Goal: Task Accomplishment & Management: Manage account settings

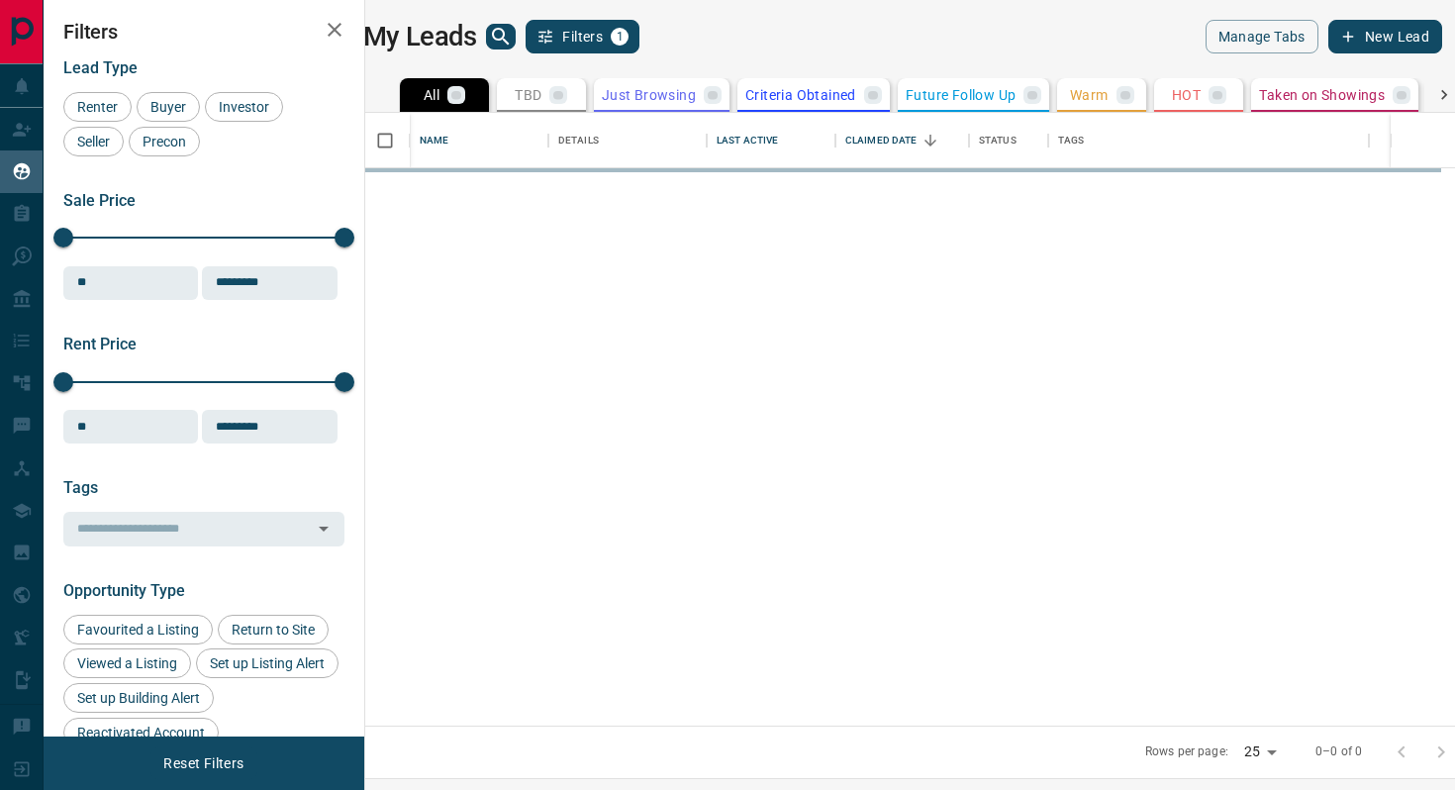
scroll to position [613, 1081]
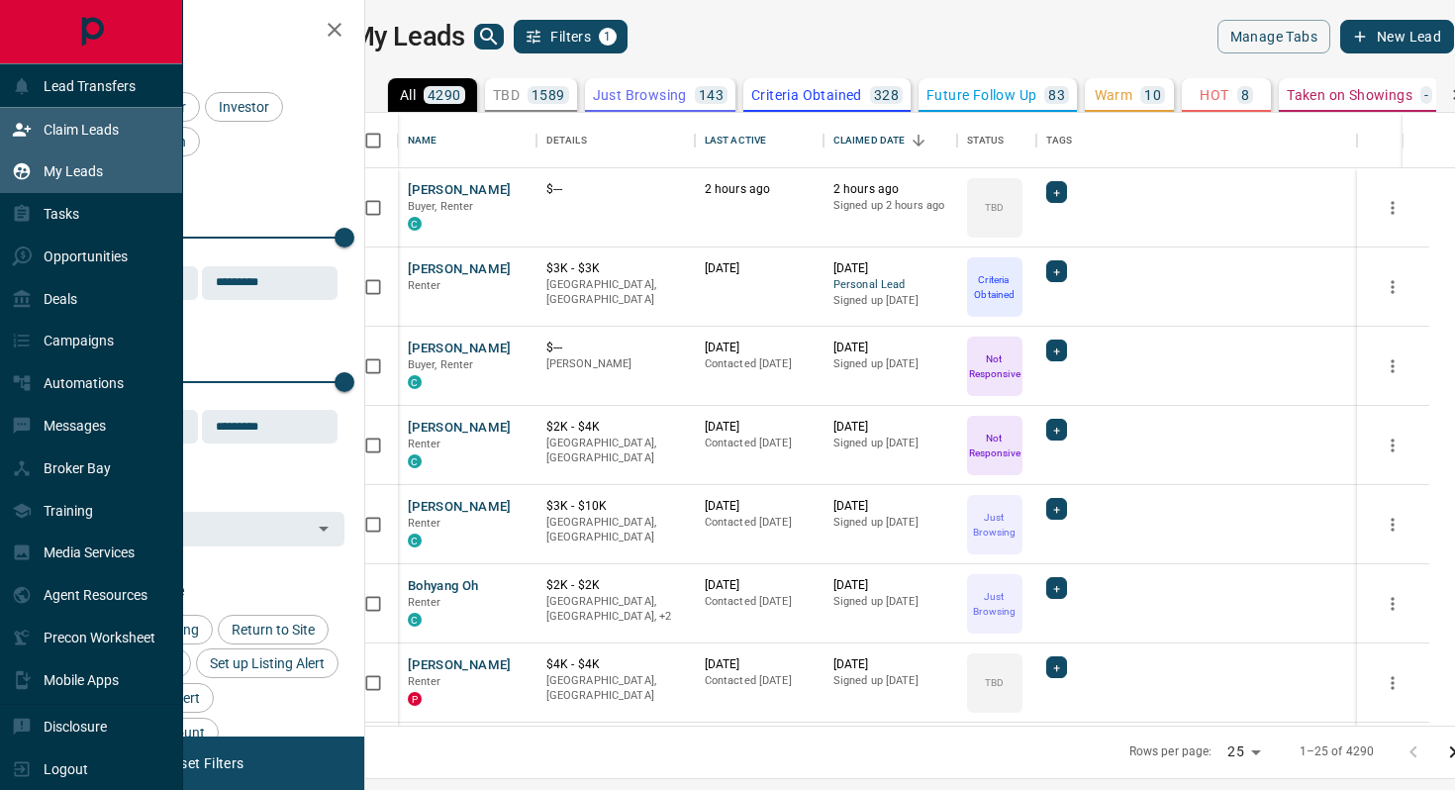
click at [89, 133] on p "Claim Leads" at bounding box center [81, 130] width 75 height 16
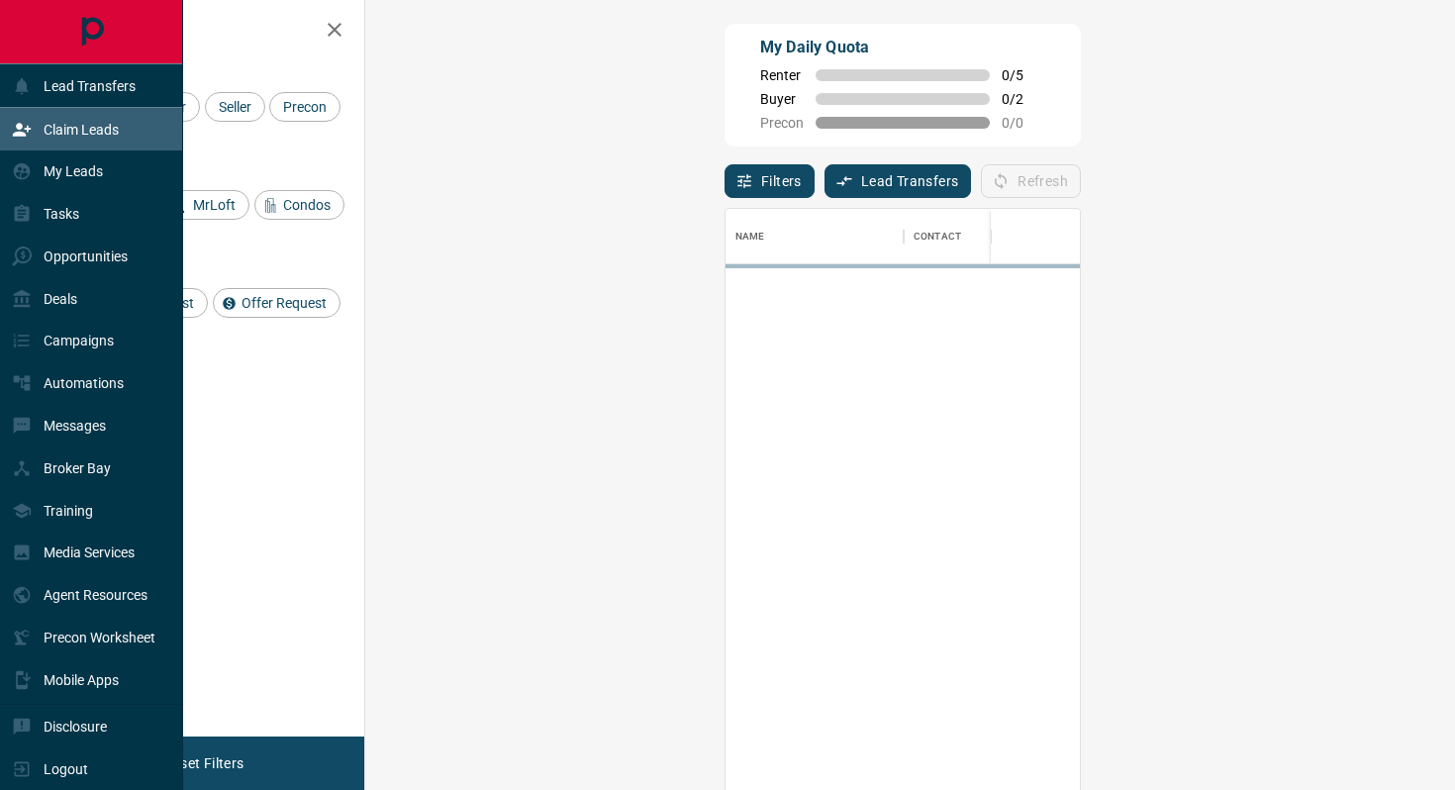
scroll to position [600, 1047]
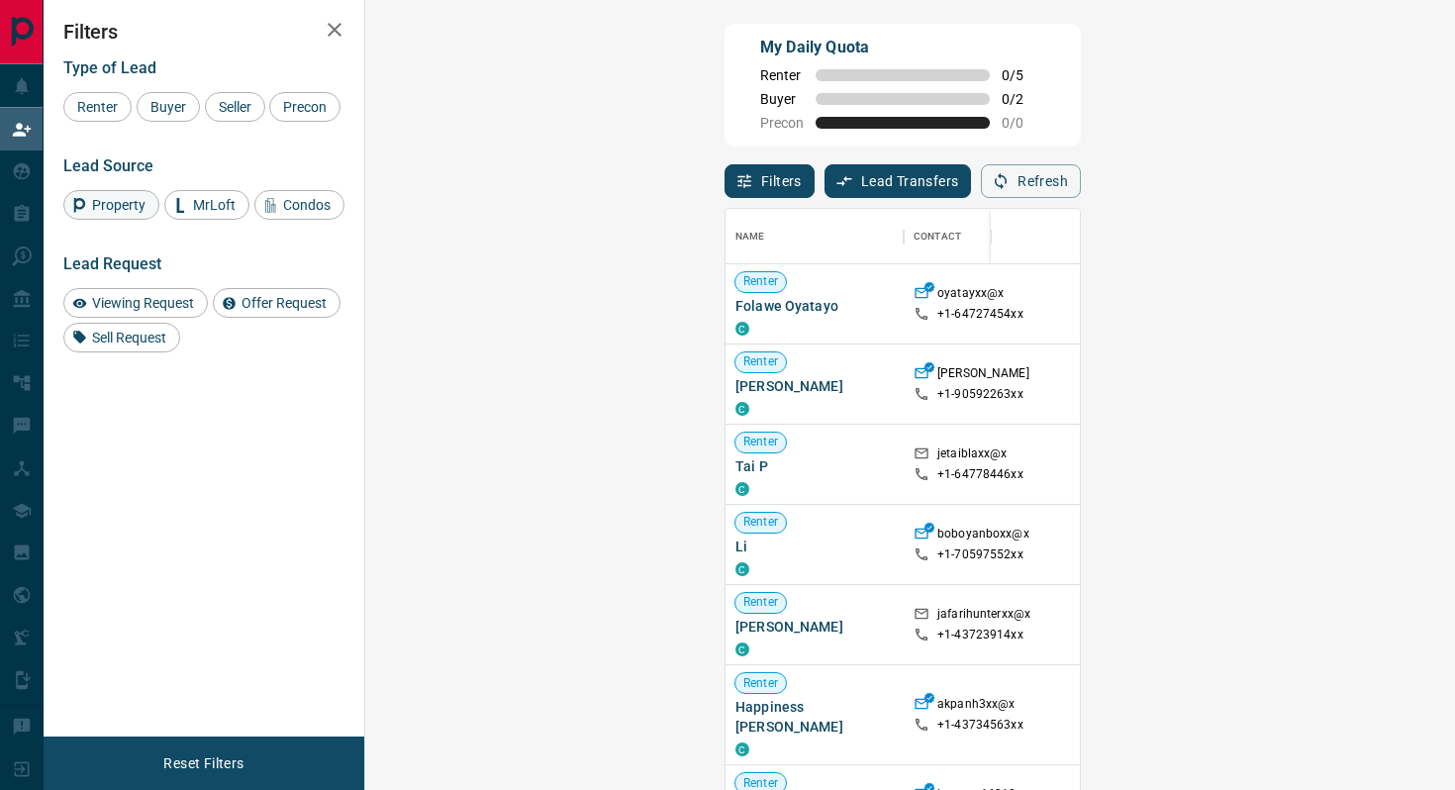
click at [113, 213] on span "Property" at bounding box center [118, 205] width 67 height 16
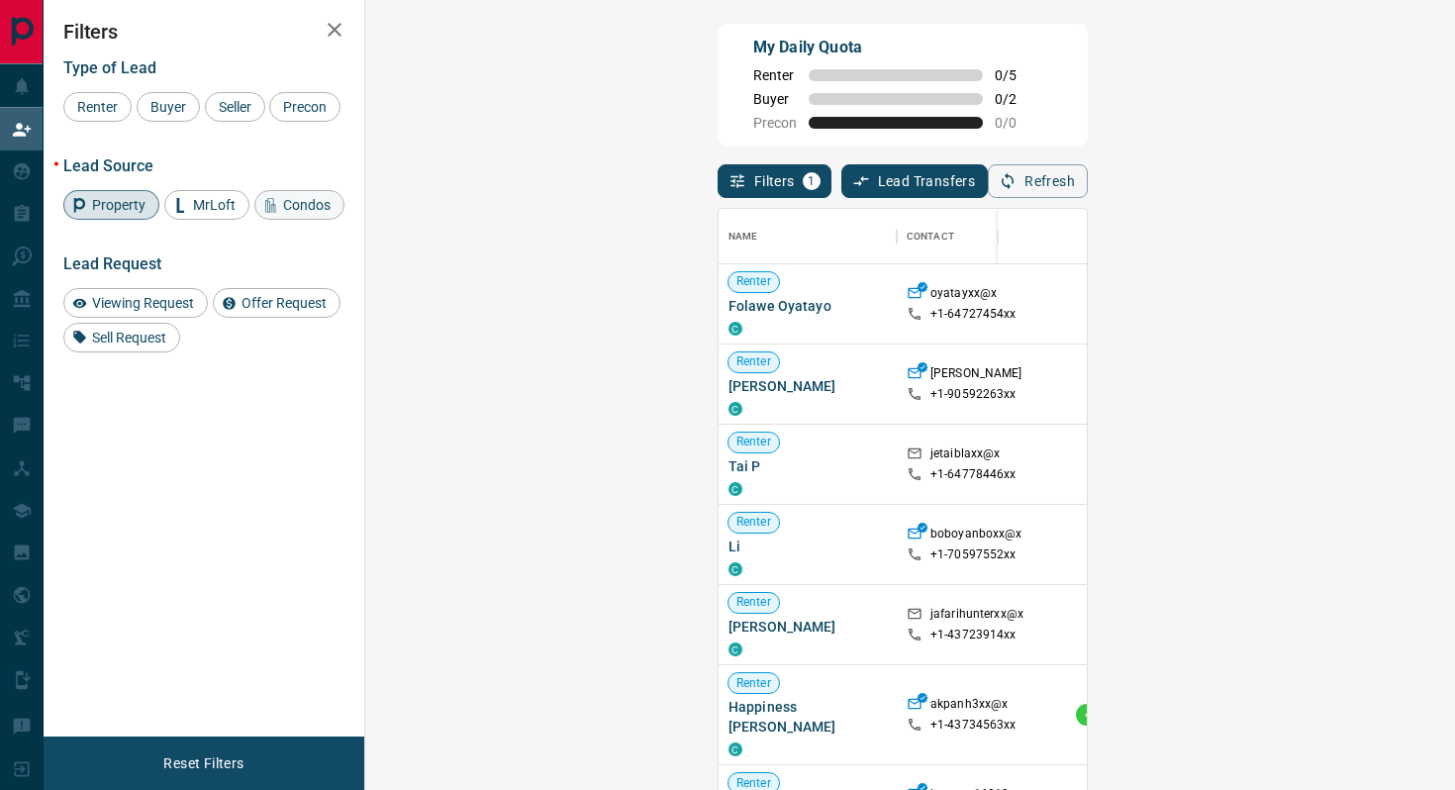
click at [314, 213] on span "Condos" at bounding box center [306, 205] width 61 height 16
click at [170, 109] on span "Buyer" at bounding box center [168, 107] width 49 height 16
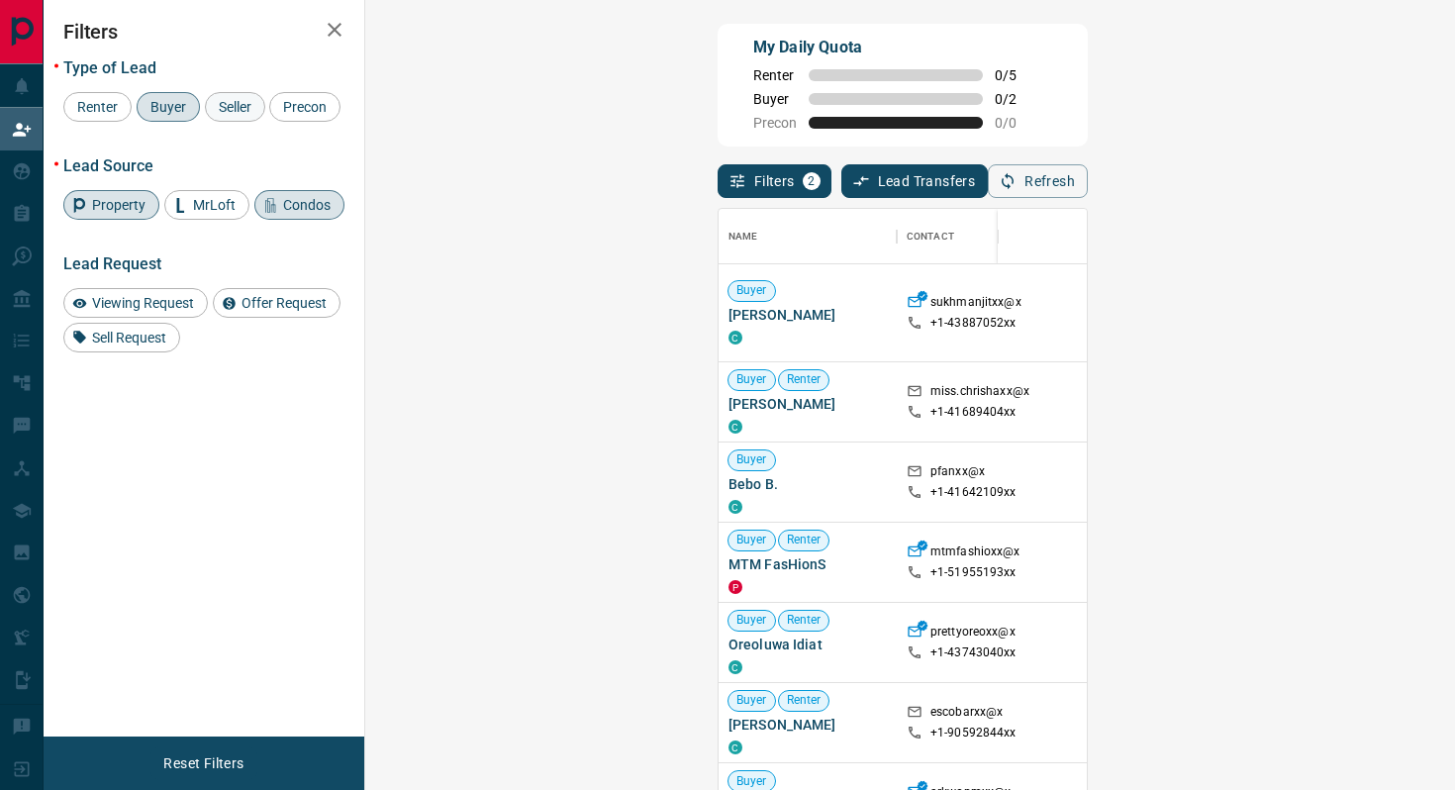
click at [229, 106] on span "Seller" at bounding box center [235, 107] width 47 height 16
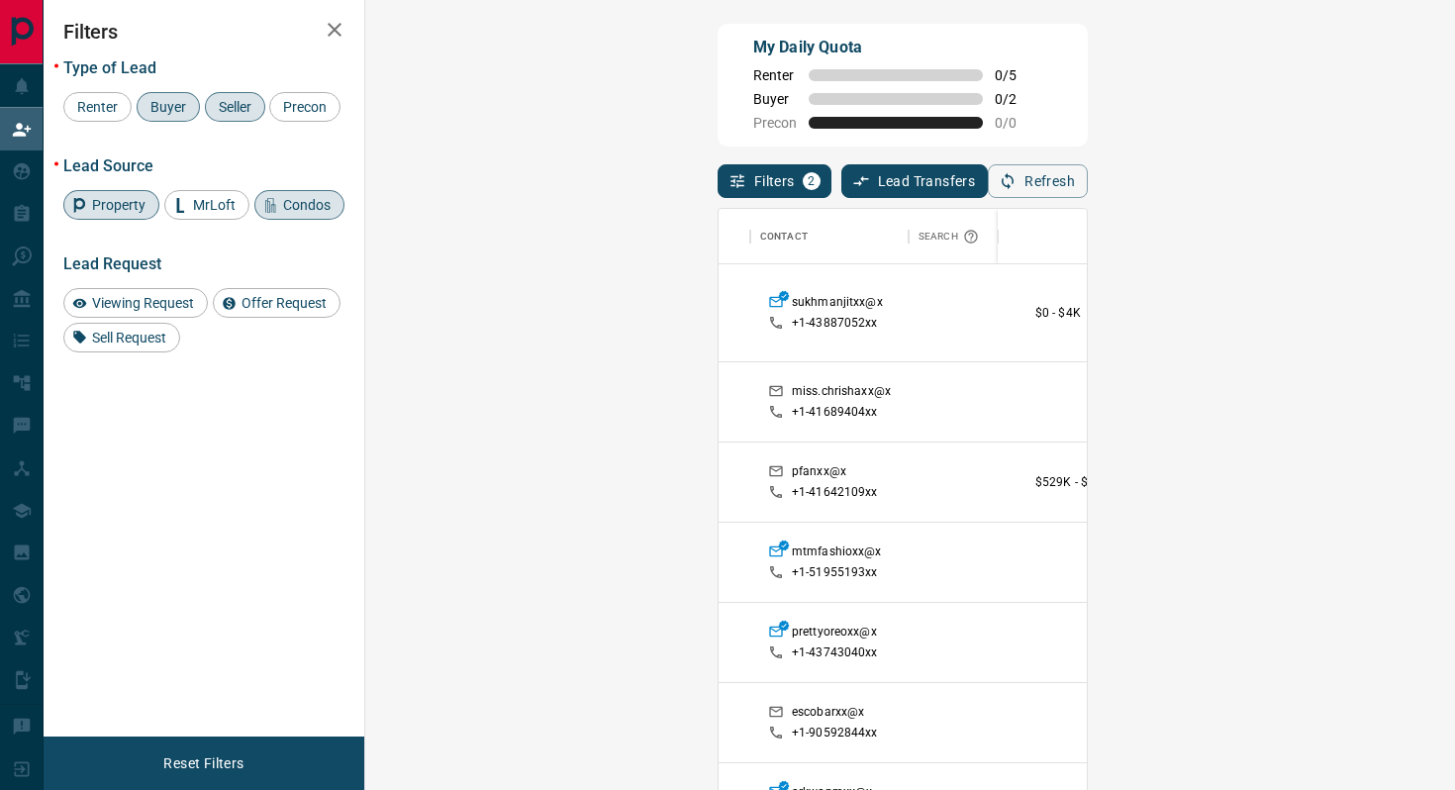
scroll to position [0, 180]
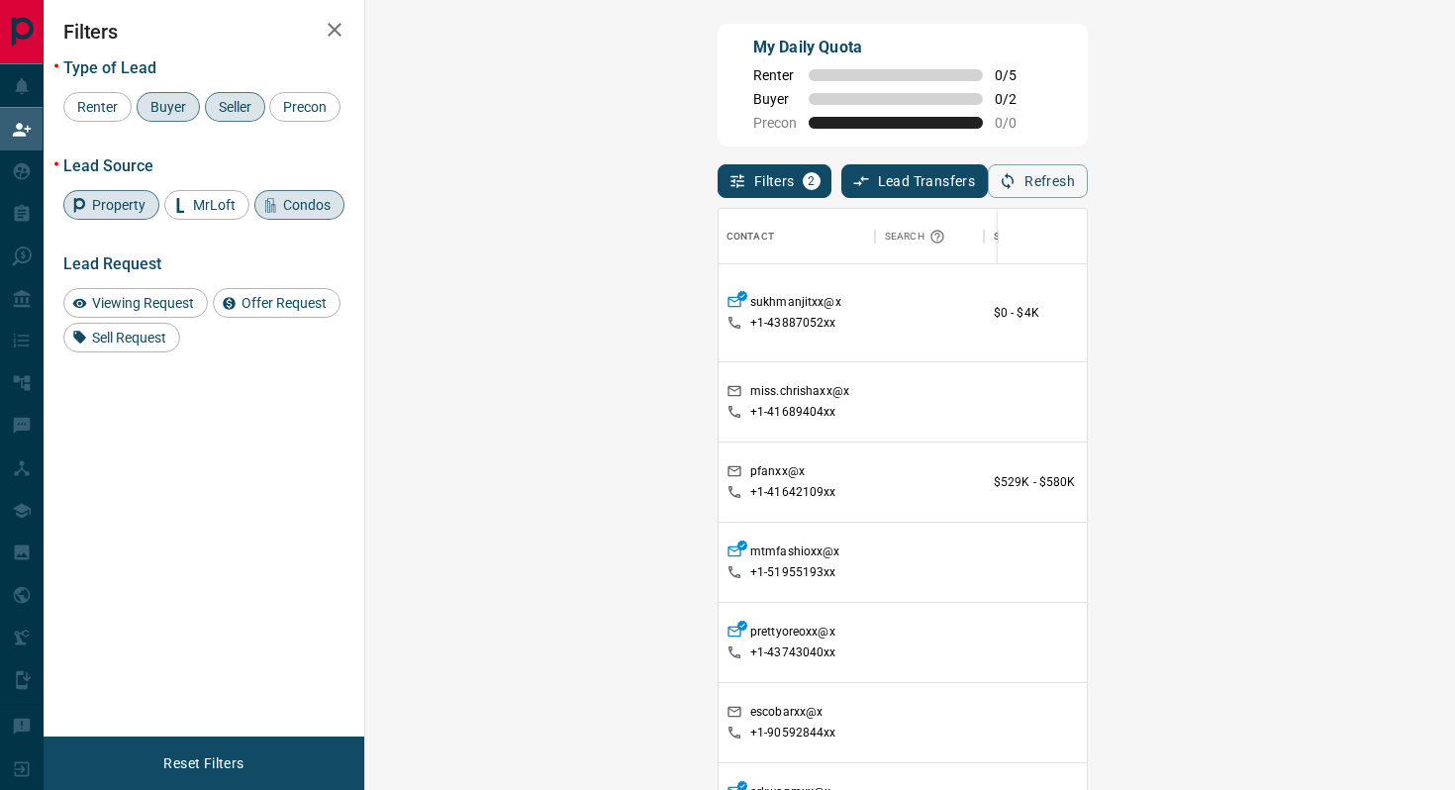
click at [1303, 401] on span "Viewing Request ( 1 )" at bounding box center [1357, 402] width 109 height 14
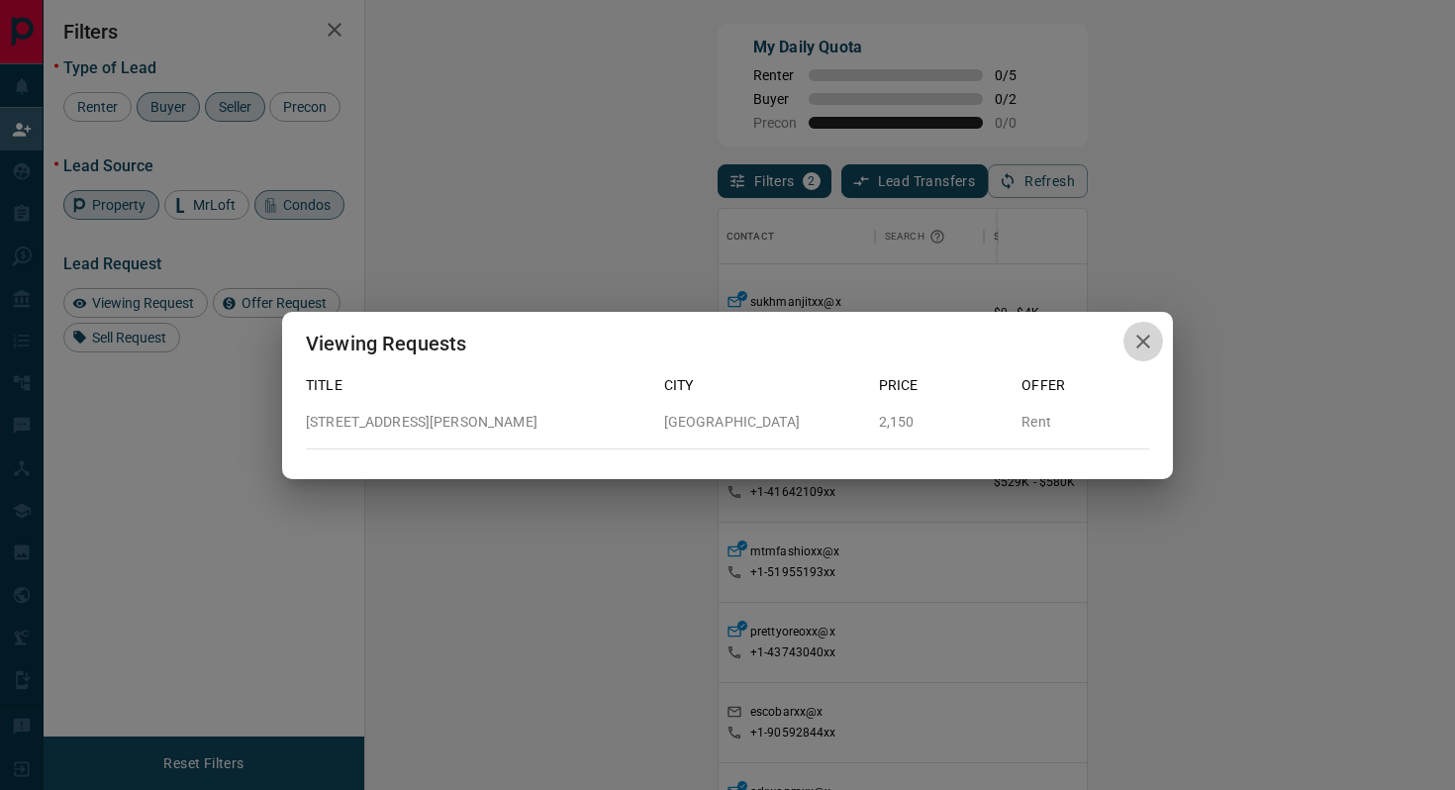
click at [1143, 339] on icon "button" at bounding box center [1143, 342] width 24 height 24
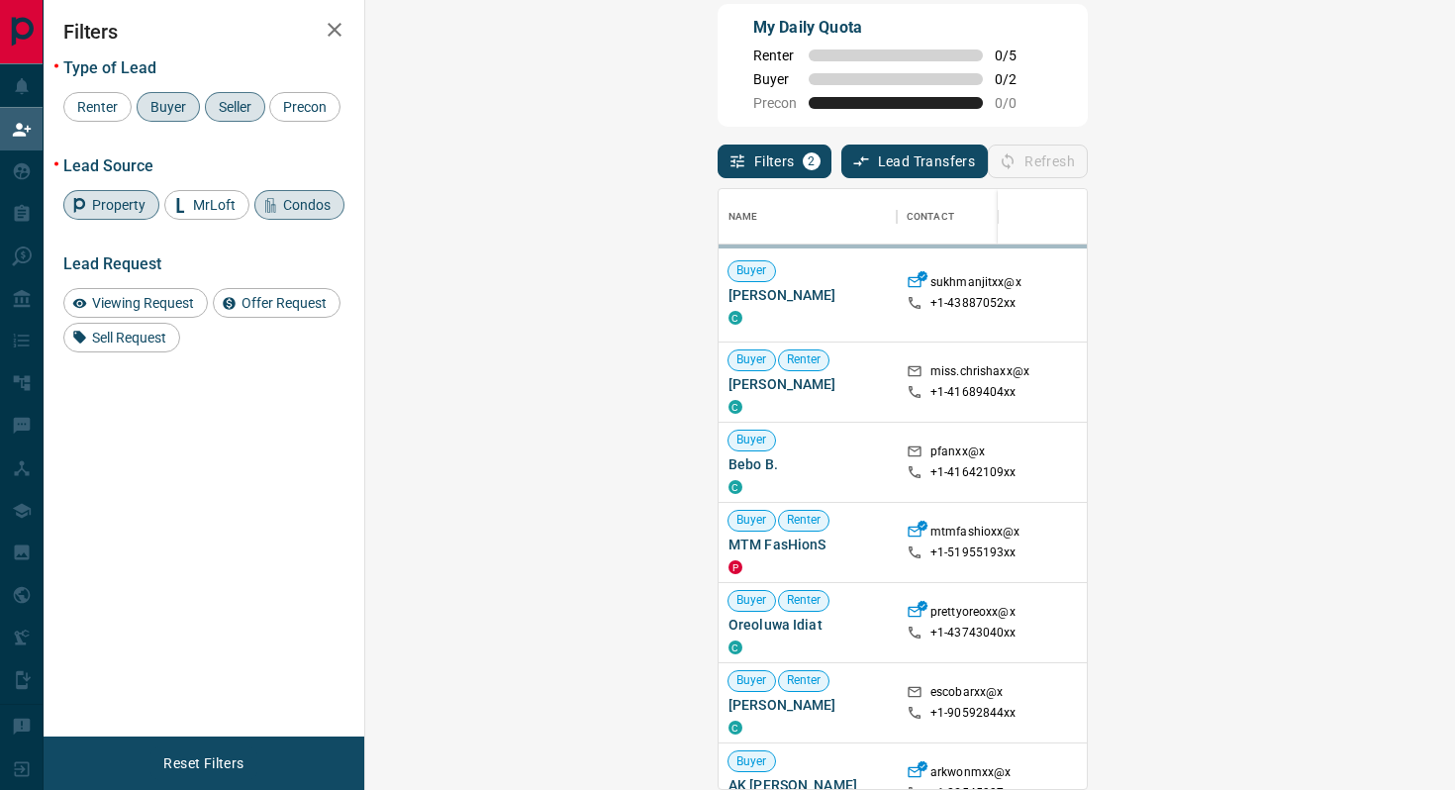
scroll to position [600, 1047]
